Goal: Information Seeking & Learning: Learn about a topic

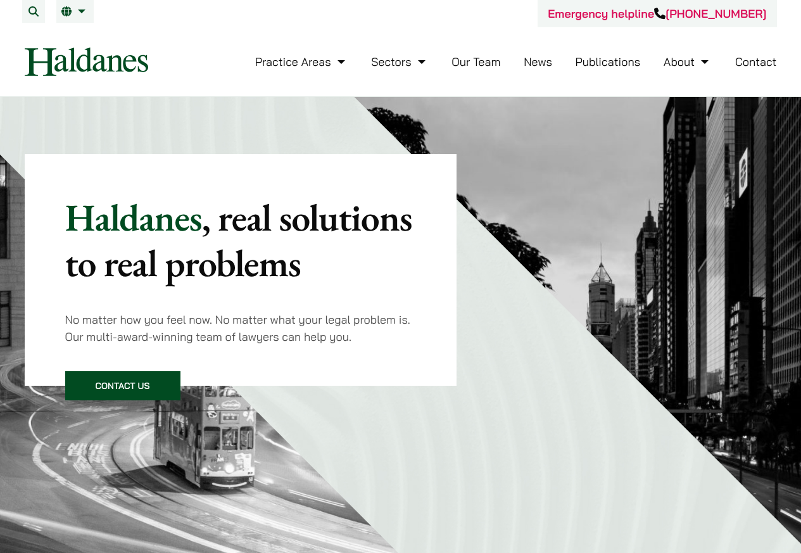
click at [466, 62] on link "Our Team" at bounding box center [475, 61] width 49 height 15
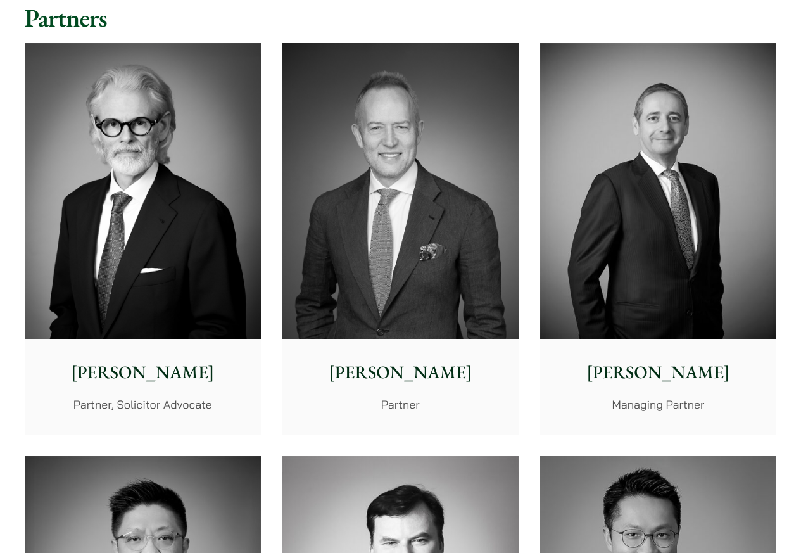
scroll to position [380, 0]
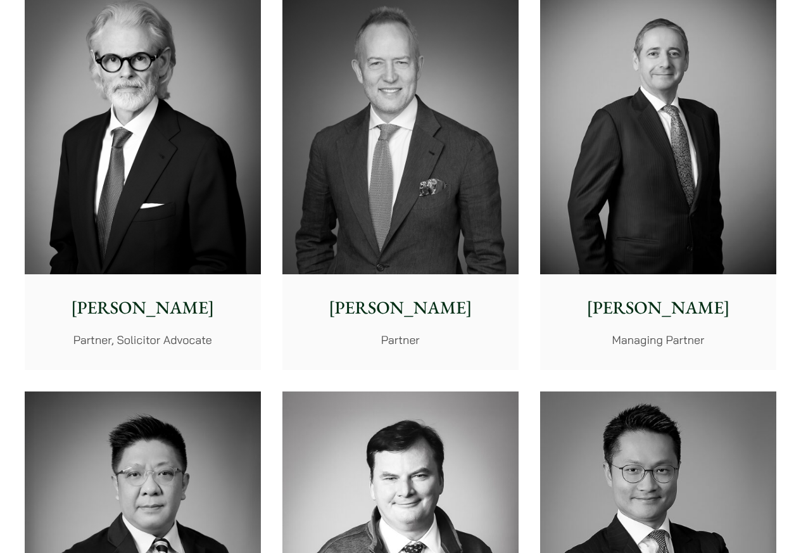
click at [166, 320] on p "[PERSON_NAME]" at bounding box center [143, 307] width 216 height 27
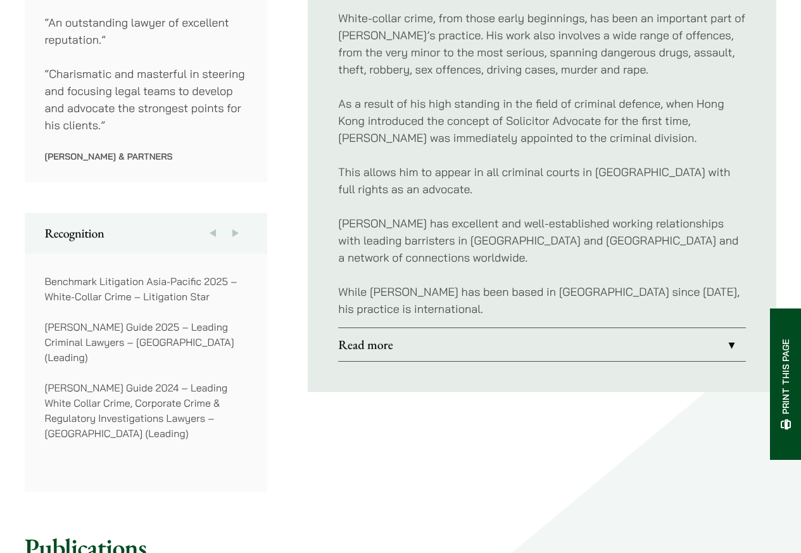
scroll to position [835, 0]
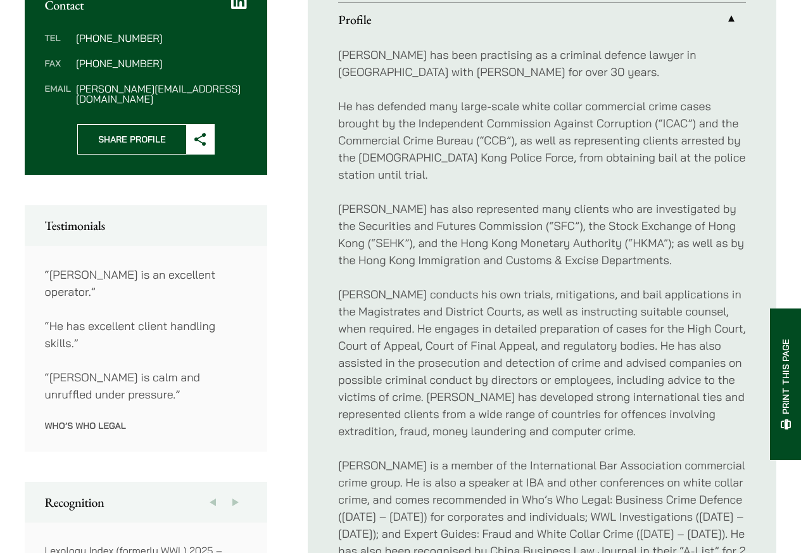
scroll to position [759, 0]
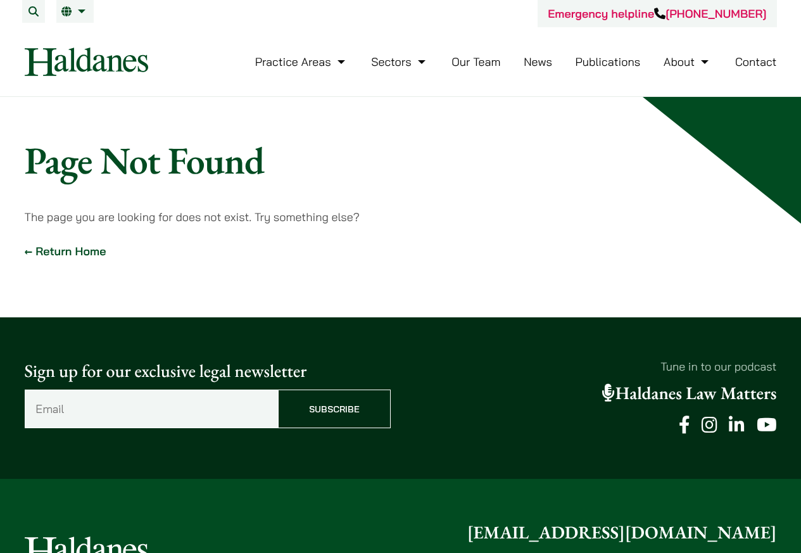
scroll to position [206, 0]
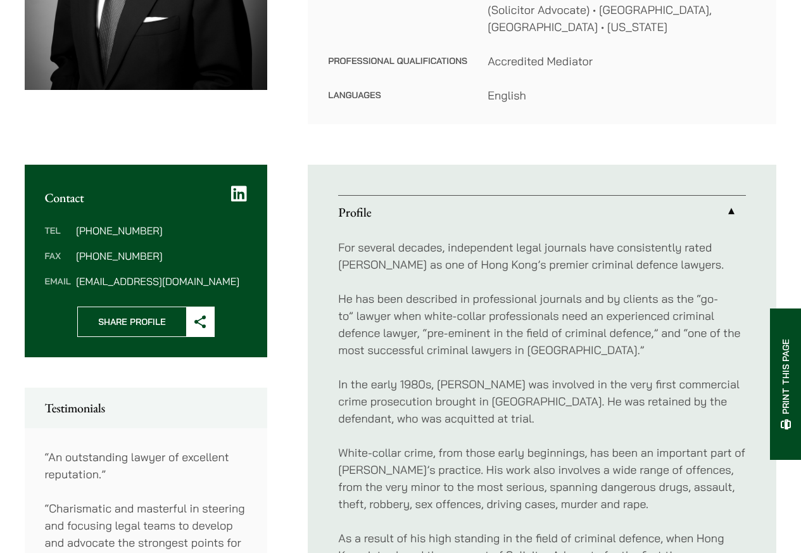
scroll to position [608, 0]
